Goal: Navigation & Orientation: Go to known website

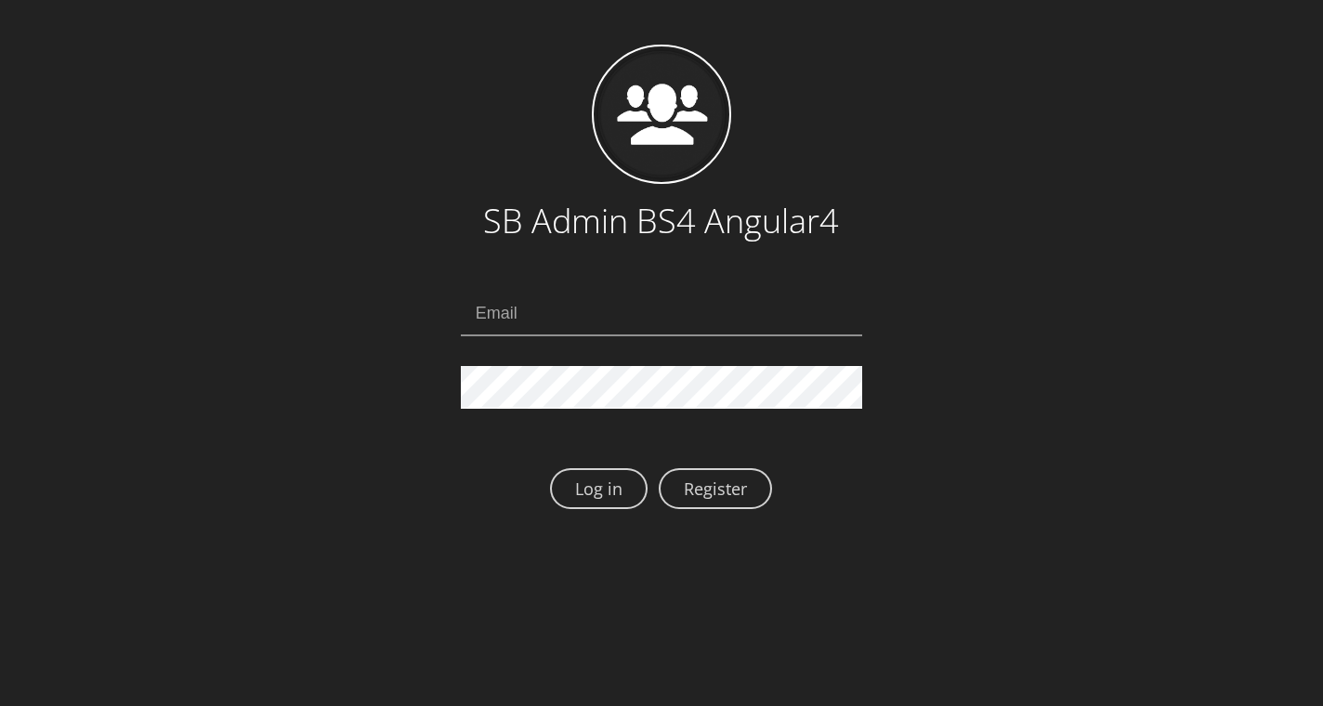
scroll to position [234, 0]
type input "[EMAIL_ADDRESS][DOMAIN_NAME]"
